Goal: Navigation & Orientation: Find specific page/section

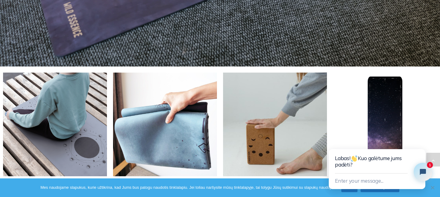
scroll to position [228, 0]
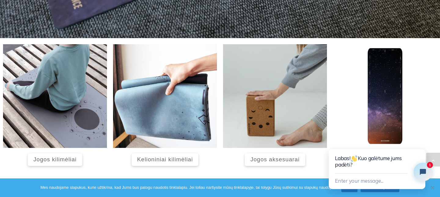
click at [68, 162] on span "Jogos kilimėliai" at bounding box center [54, 159] width 43 height 6
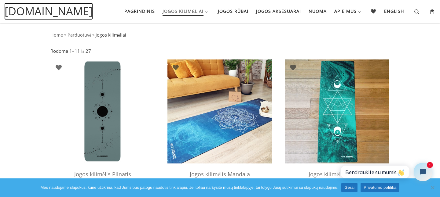
click at [68, 16] on span "[DOMAIN_NAME]" at bounding box center [49, 11] width 88 height 16
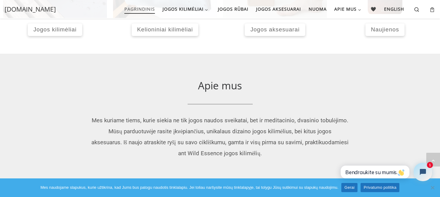
scroll to position [350, 0]
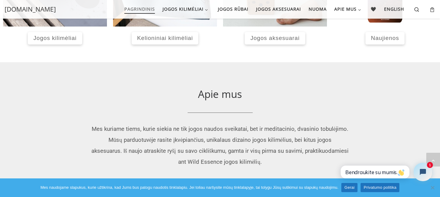
click at [387, 46] on div "Naujienos" at bounding box center [385, 38] width 104 height 17
click at [387, 43] on link "Naujienos" at bounding box center [384, 38] width 39 height 13
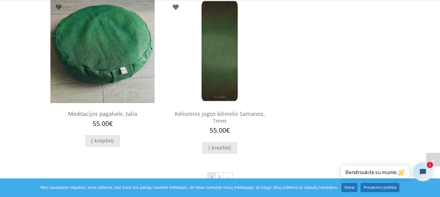
scroll to position [579, 0]
